Goal: Navigation & Orientation: Find specific page/section

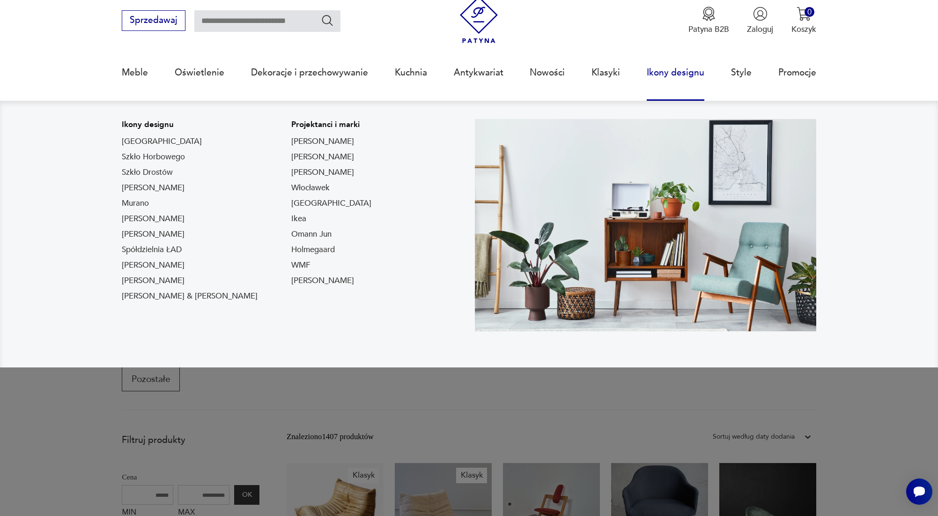
click at [677, 72] on link "Ikony designu" at bounding box center [676, 72] width 58 height 43
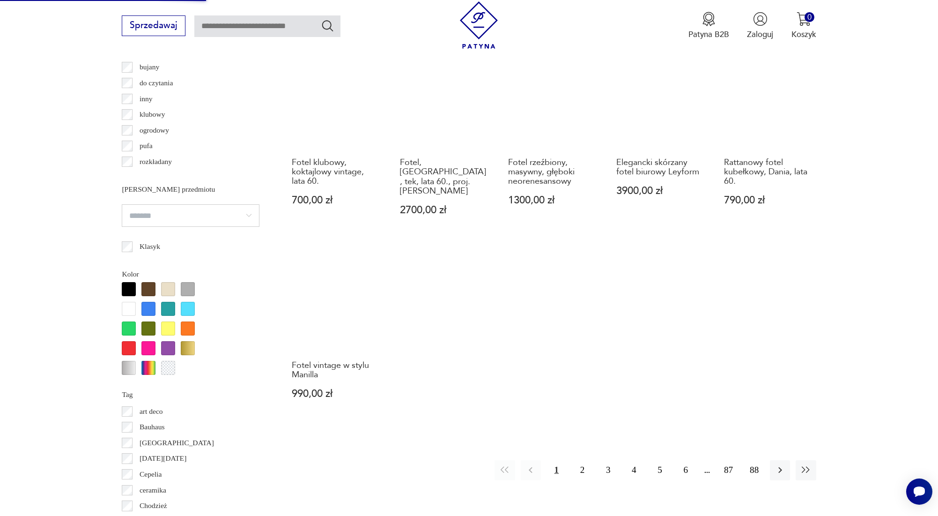
scroll to position [1039, 0]
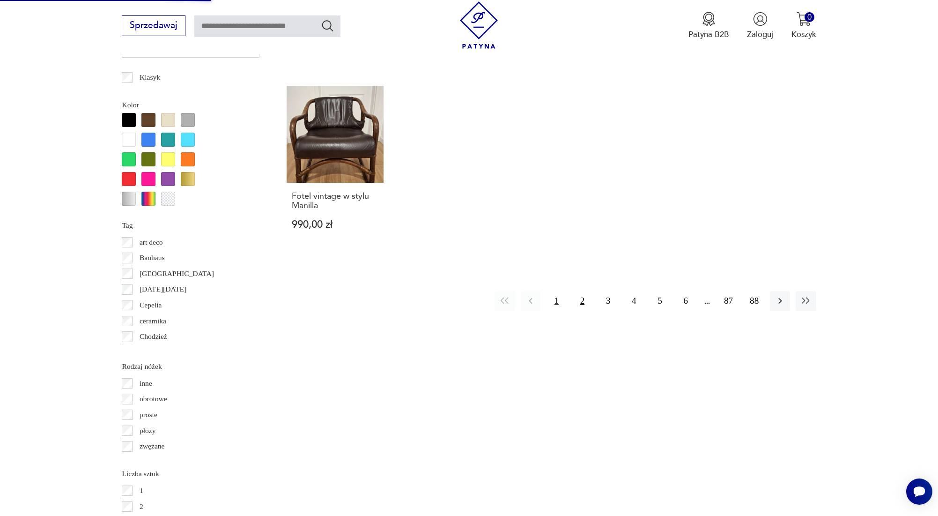
click at [586, 291] on button "2" at bounding box center [582, 301] width 20 height 20
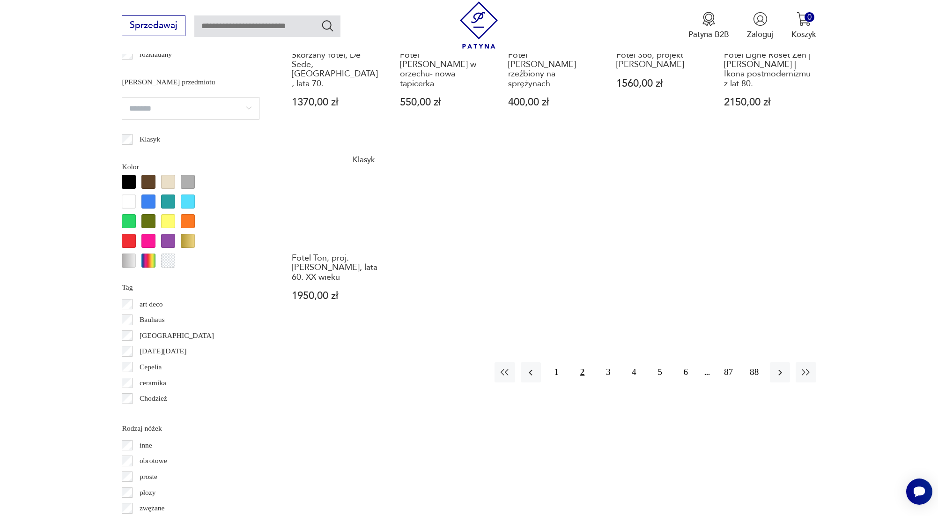
scroll to position [1041, 0]
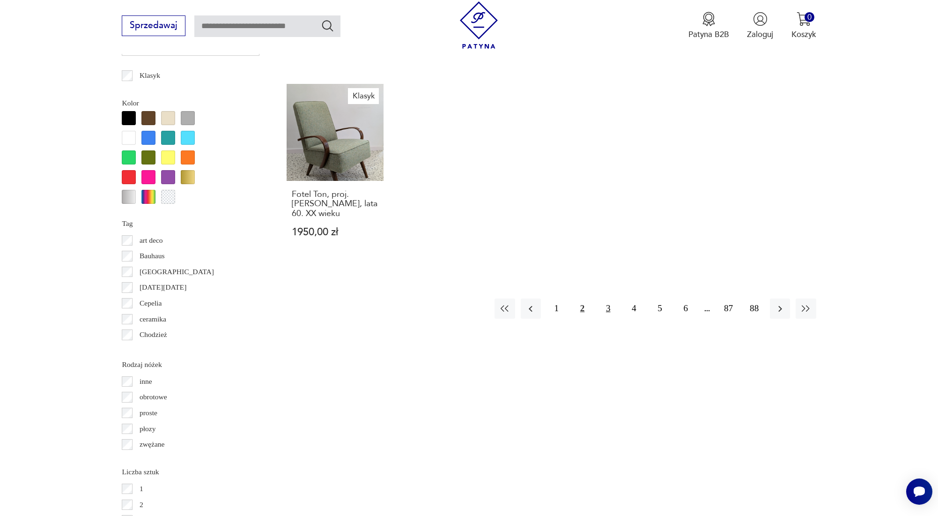
click at [606, 298] on button "3" at bounding box center [608, 308] width 20 height 20
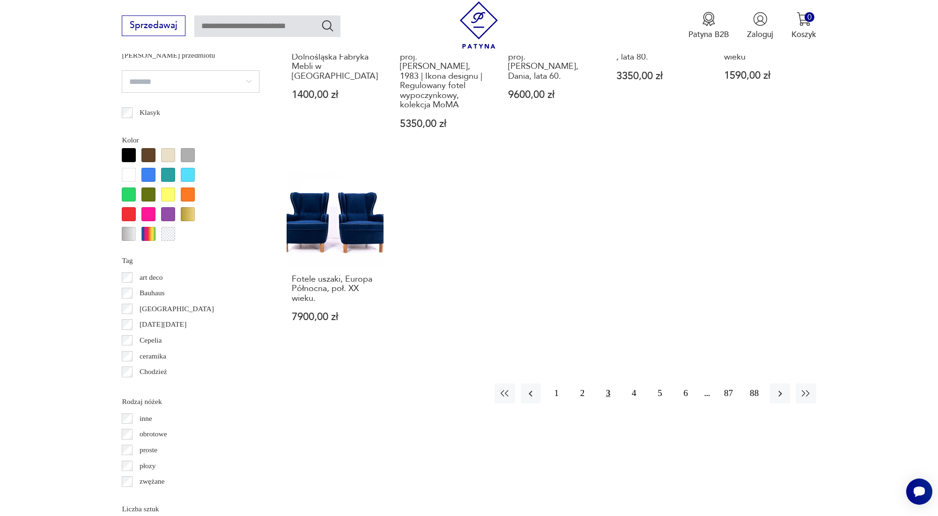
scroll to position [1008, 0]
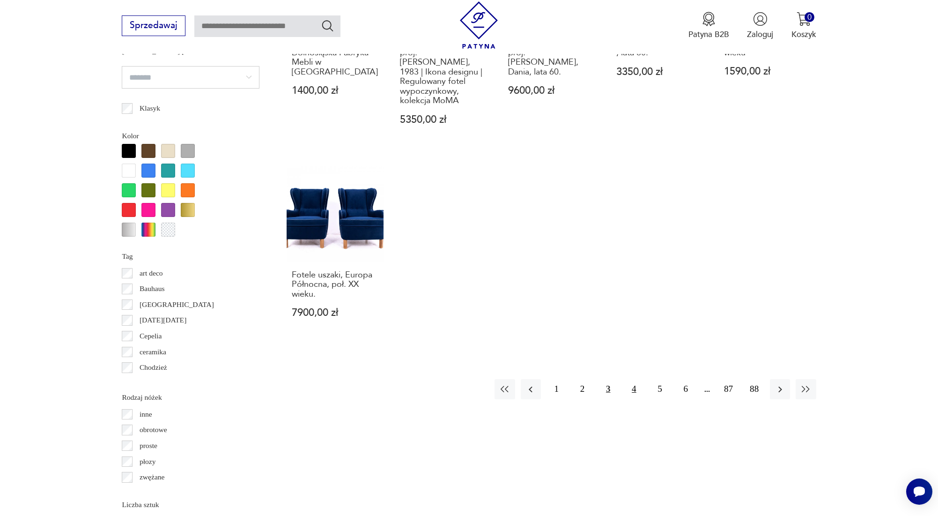
click at [630, 379] on button "4" at bounding box center [634, 389] width 20 height 20
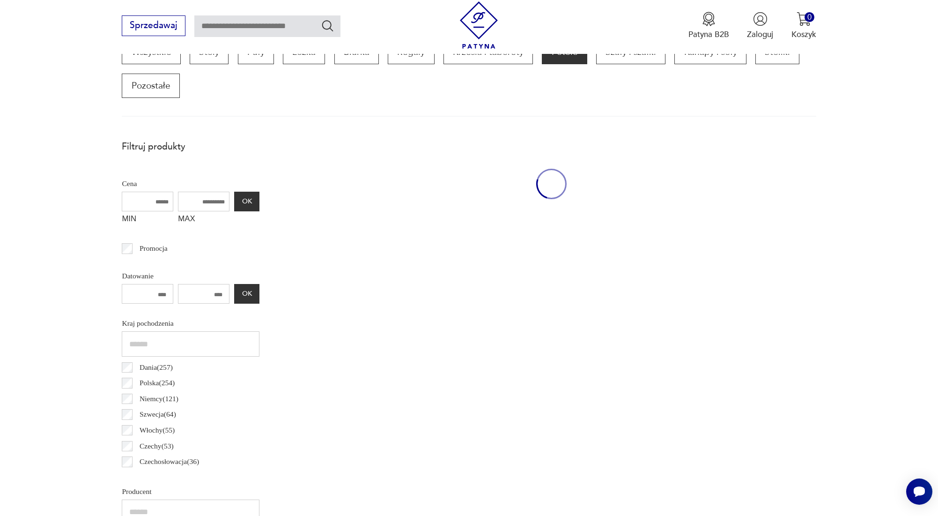
scroll to position [312, 0]
